Goal: Information Seeking & Learning: Learn about a topic

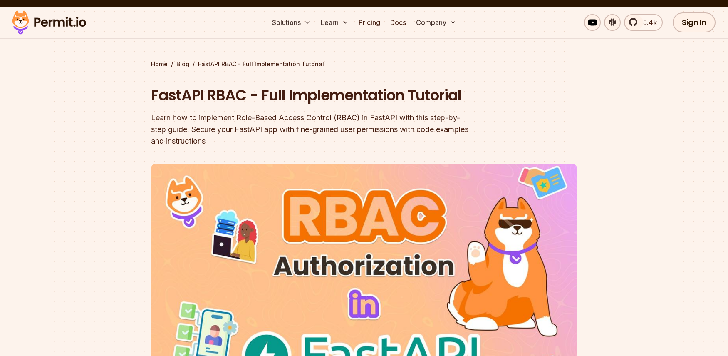
scroll to position [5, 0]
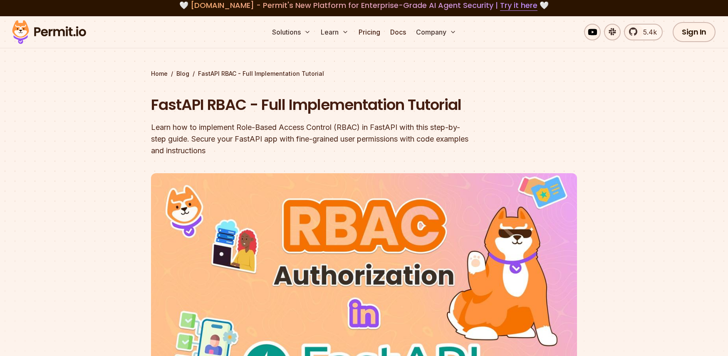
click at [61, 35] on img at bounding box center [49, 32] width 82 height 28
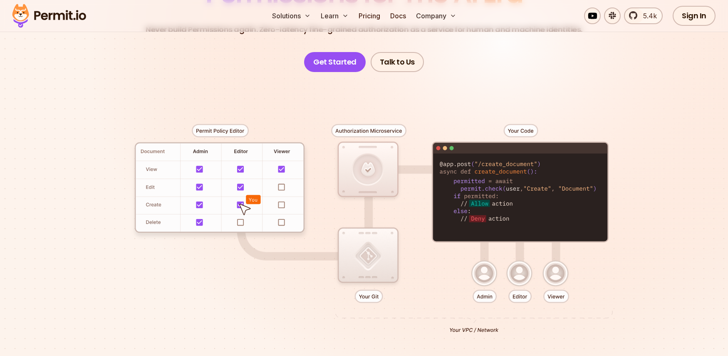
scroll to position [130, 0]
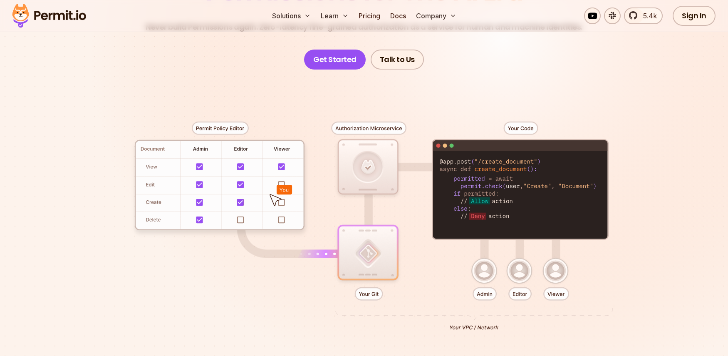
click at [282, 190] on div at bounding box center [364, 222] width 582 height 306
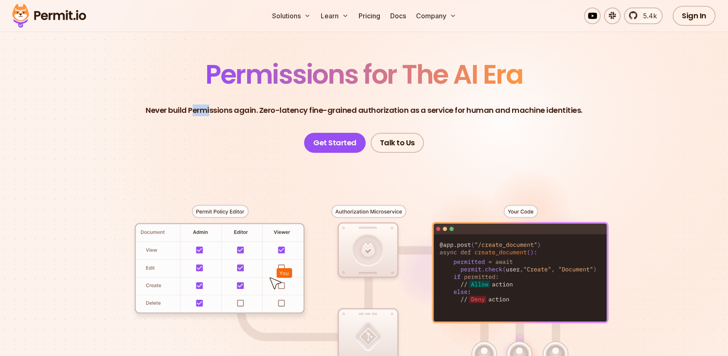
drag, startPoint x: 198, startPoint y: 115, endPoint x: 214, endPoint y: 113, distance: 16.4
click at [214, 113] on p "Never build Permissions again. Zero-latency fine-grained authorization as a ser…" at bounding box center [364, 110] width 437 height 12
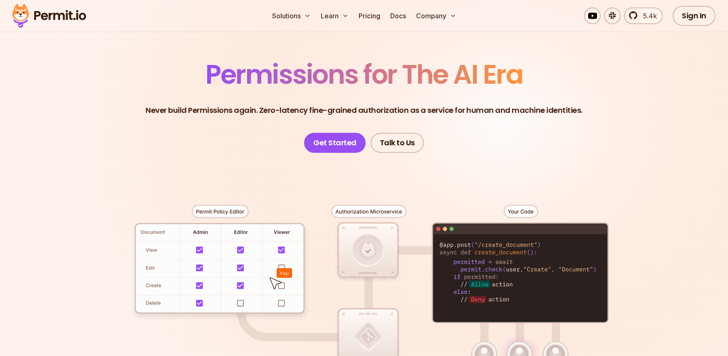
click at [192, 111] on p "Never build Permissions again. Zero-latency fine-grained authorization as a ser…" at bounding box center [364, 110] width 437 height 12
click at [219, 112] on p "Never build Permissions again. Zero-latency fine-grained authorization as a ser…" at bounding box center [364, 110] width 437 height 12
click at [267, 112] on p "Never build Permissions again. Zero-latency fine-grained authorization as a ser…" at bounding box center [364, 110] width 437 height 12
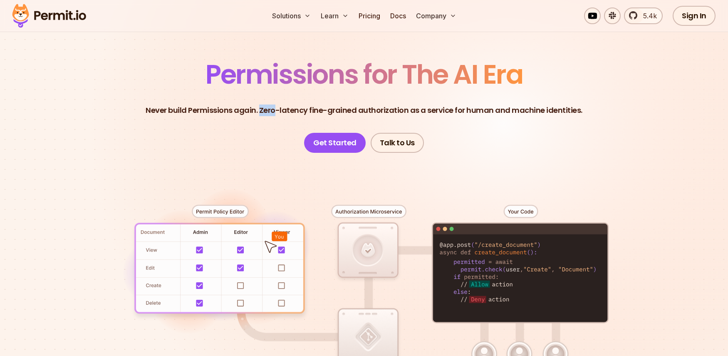
click at [267, 112] on p "Never build Permissions again. Zero-latency fine-grained authorization as a ser…" at bounding box center [364, 110] width 437 height 12
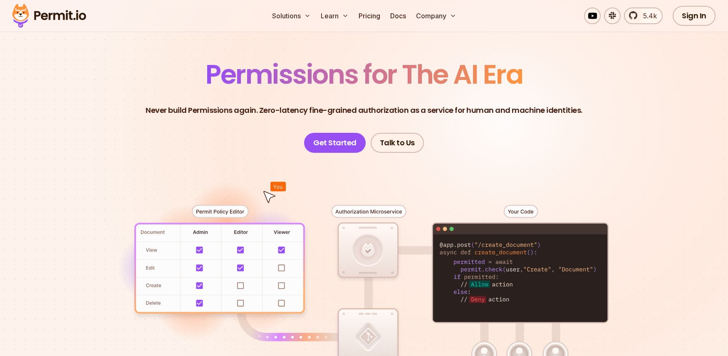
click at [293, 114] on p "Never build Permissions again. Zero-latency fine-grained authorization as a ser…" at bounding box center [364, 110] width 437 height 12
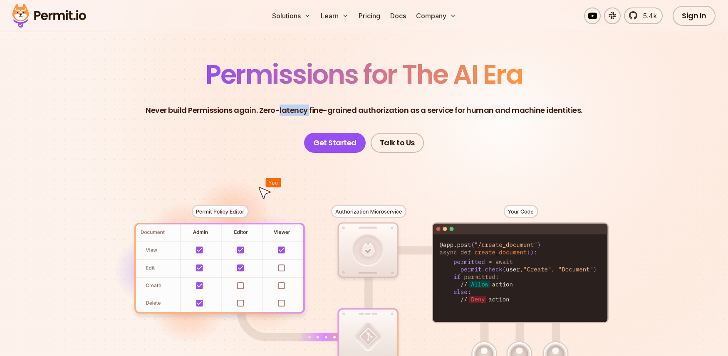
click at [293, 114] on p "Never build Permissions again. Zero-latency fine-grained authorization as a ser…" at bounding box center [364, 110] width 437 height 12
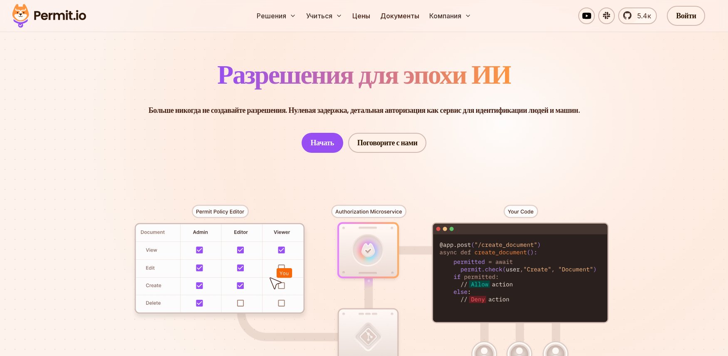
click at [329, 114] on font "Больше никогда не создавайте разрешения. Нулевая задержка, детальная авторизаци…" at bounding box center [364, 110] width 431 height 10
click at [360, 113] on font "Больше никогда не создавайте разрешения. Нулевая задержка, детальная авторизаци…" at bounding box center [364, 110] width 431 height 10
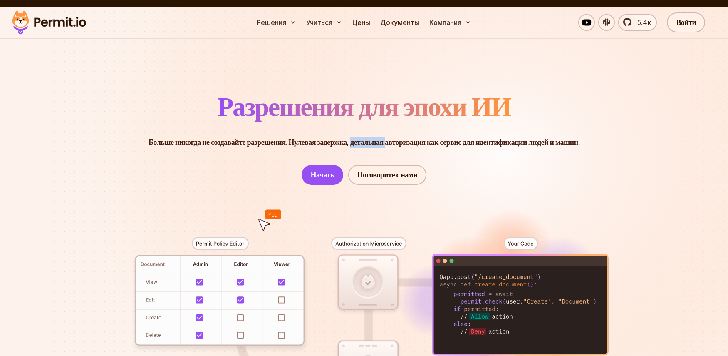
scroll to position [0, 0]
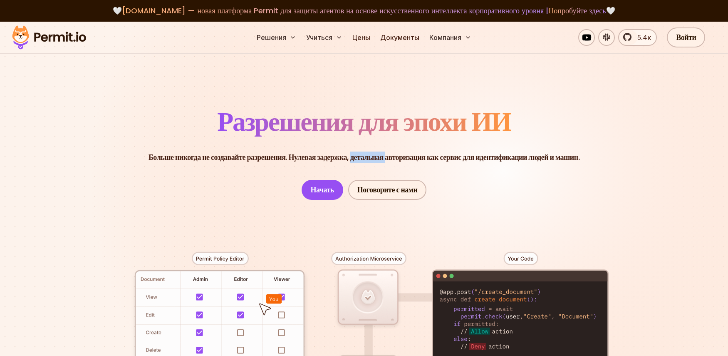
click at [365, 153] on font "Больше никогда не создавайте разрешения. Нулевая задержка, детальная авторизаци…" at bounding box center [364, 157] width 431 height 10
click at [406, 155] on font "Больше никогда не создавайте разрешения. Нулевая задержка, детальная авторизаци…" at bounding box center [364, 157] width 431 height 10
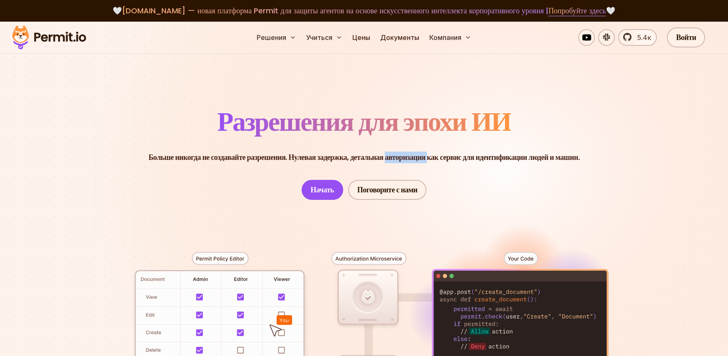
click at [406, 155] on font "Больше никогда не создавайте разрешения. Нулевая задержка, детальная авторизаци…" at bounding box center [364, 157] width 431 height 10
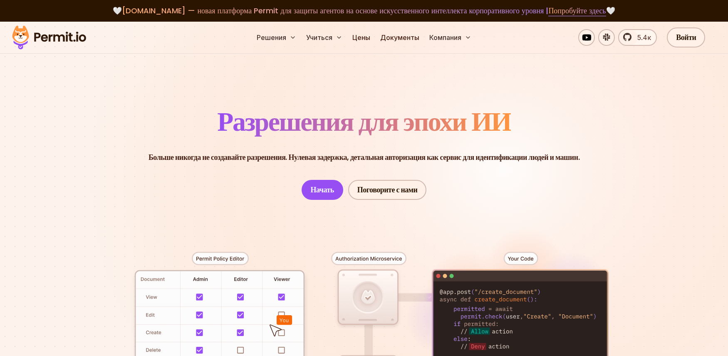
click at [359, 108] on font "Разрешения для эпохи ИИ" at bounding box center [363, 121] width 293 height 37
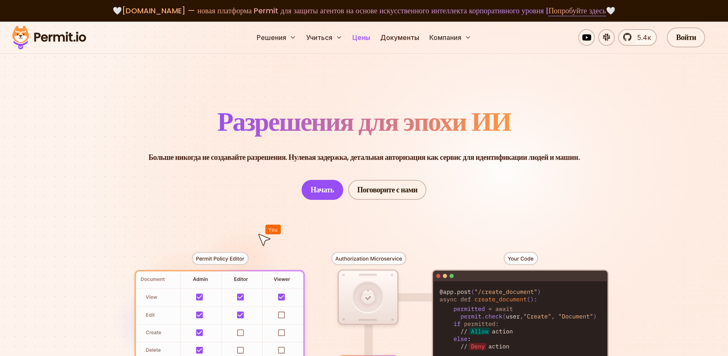
click at [365, 40] on font "Цены" at bounding box center [361, 37] width 18 height 8
